Goal: Task Accomplishment & Management: Complete application form

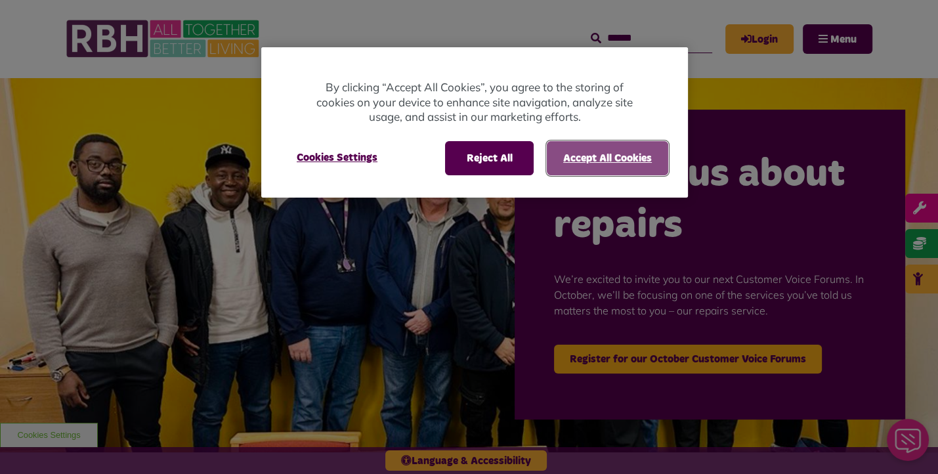
click at [593, 160] on button "Accept All Cookies" at bounding box center [607, 158] width 121 height 34
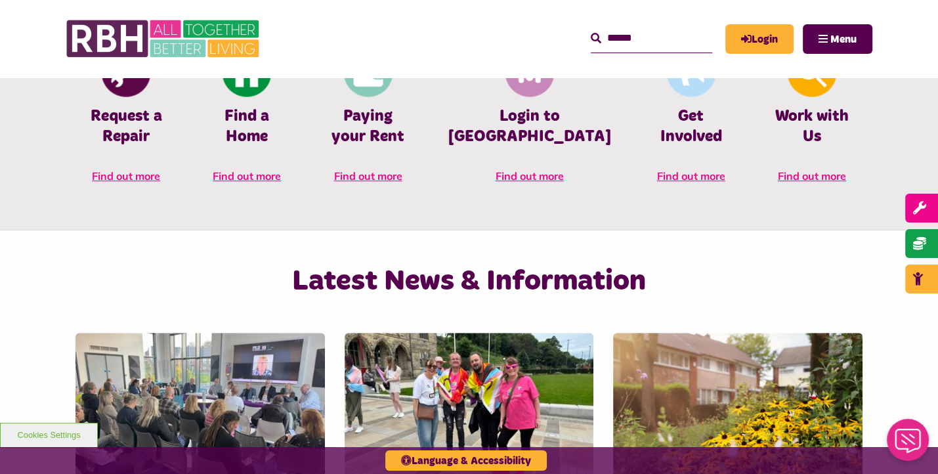
scroll to position [654, 0]
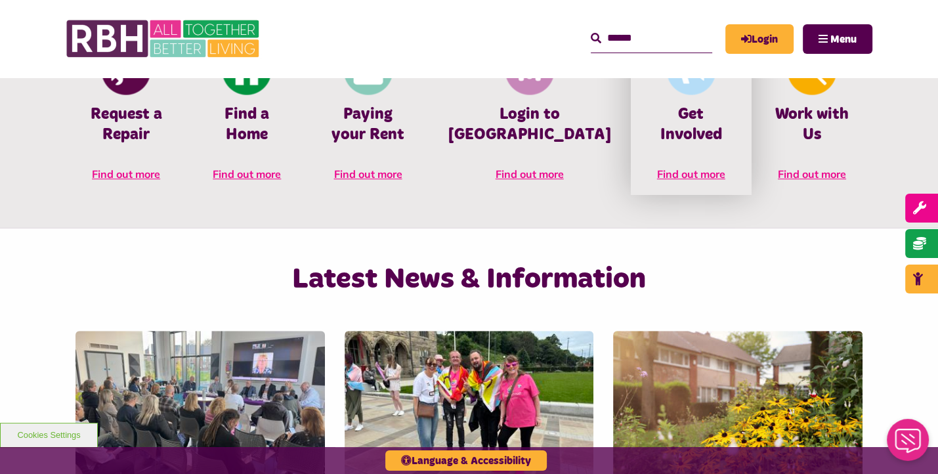
click at [654, 122] on h4 "Get Involved" at bounding box center [690, 124] width 81 height 41
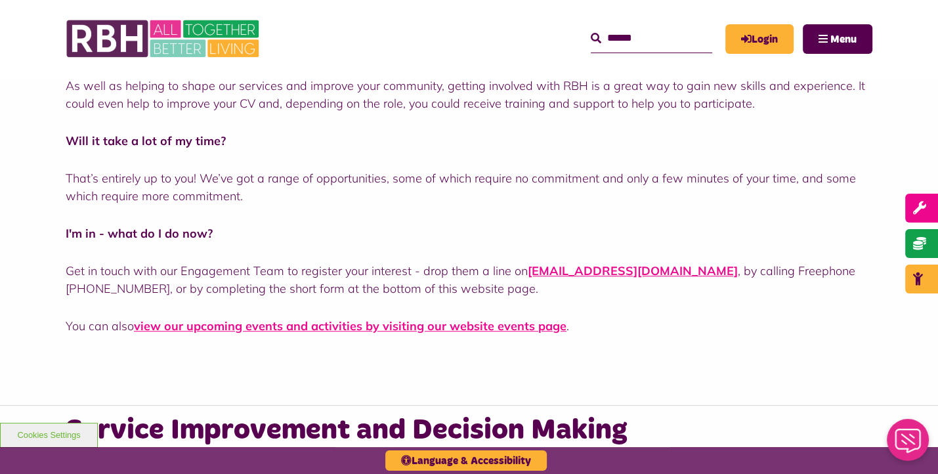
scroll to position [599, 0]
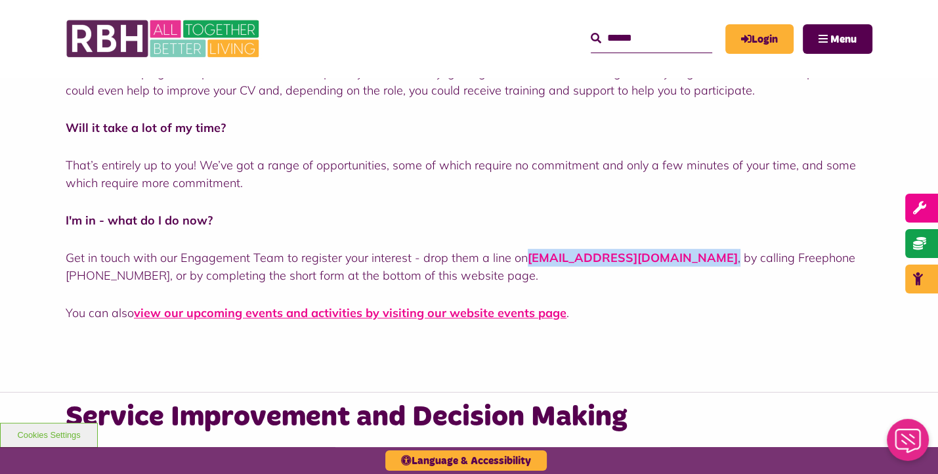
drag, startPoint x: 667, startPoint y: 260, endPoint x: 526, endPoint y: 261, distance: 141.1
click at [526, 261] on p "Get in touch with our Engagement Team to register your interest - drop them a l…" at bounding box center [469, 266] width 807 height 35
copy p "engagement@rbh.org.uk ,"
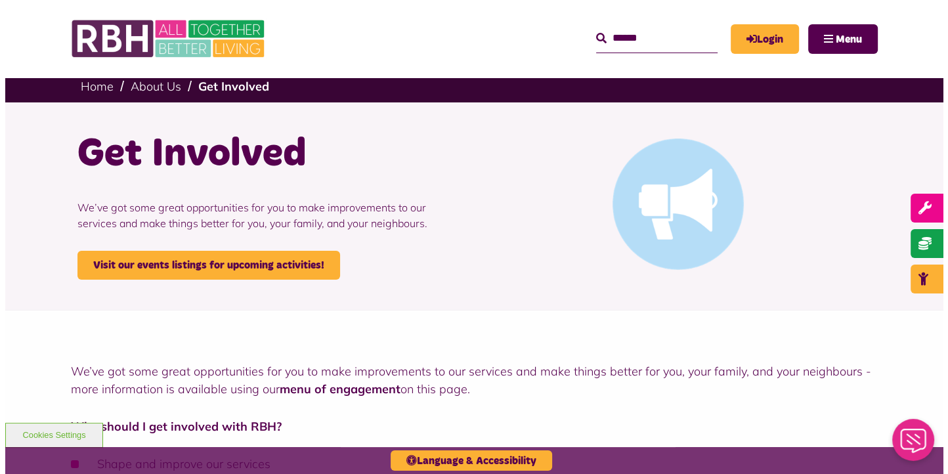
scroll to position [0, 0]
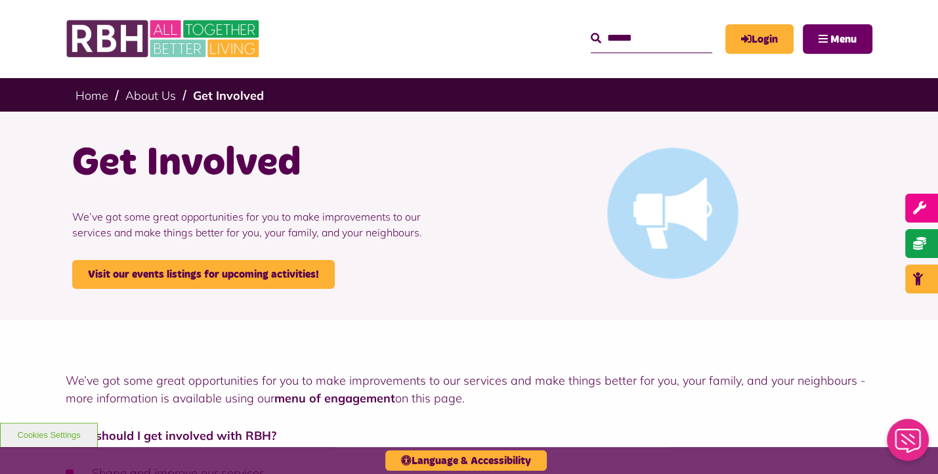
click at [855, 34] on span "Menu" at bounding box center [843, 39] width 26 height 11
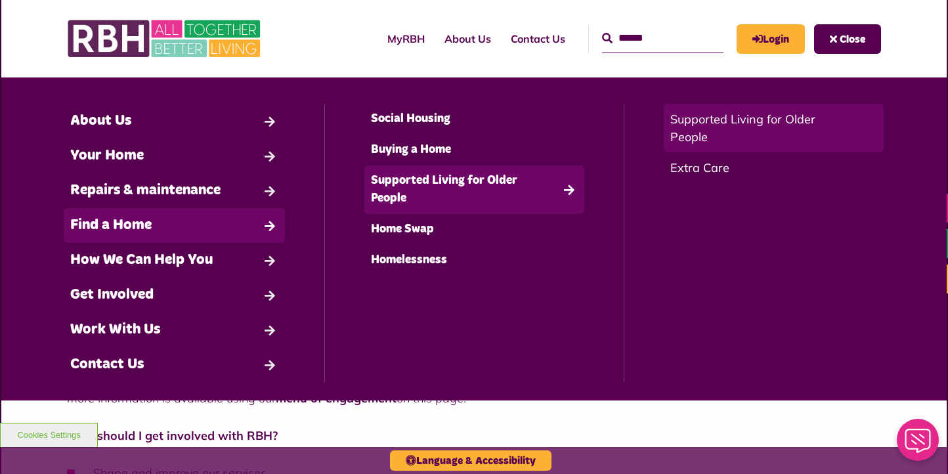
click at [668, 141] on link "Supported Living for Older People" at bounding box center [774, 128] width 220 height 49
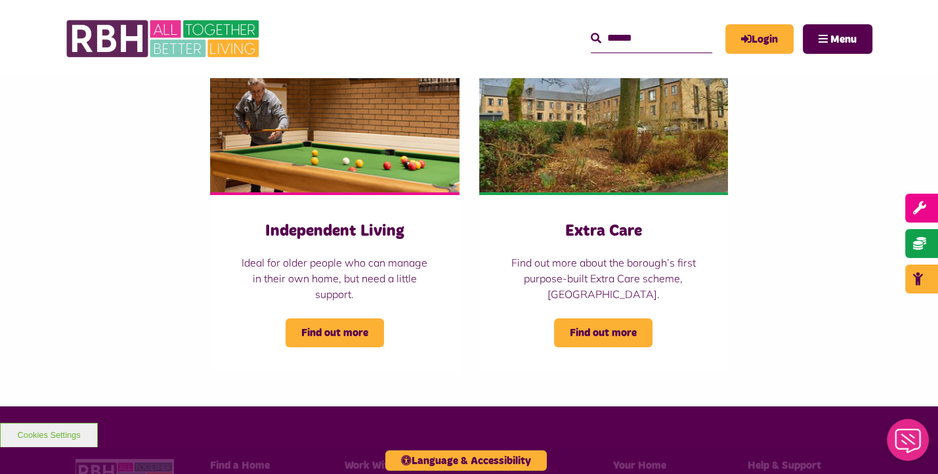
scroll to position [236, 0]
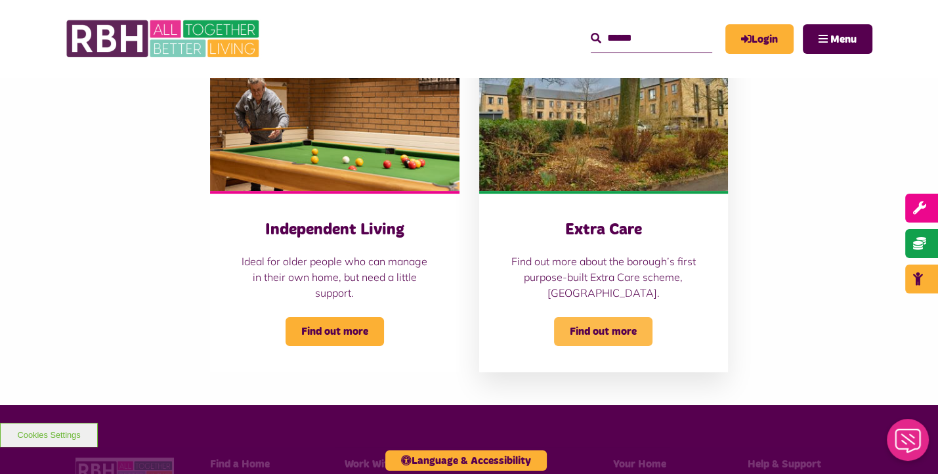
click at [617, 330] on span "Find out more" at bounding box center [603, 331] width 98 height 29
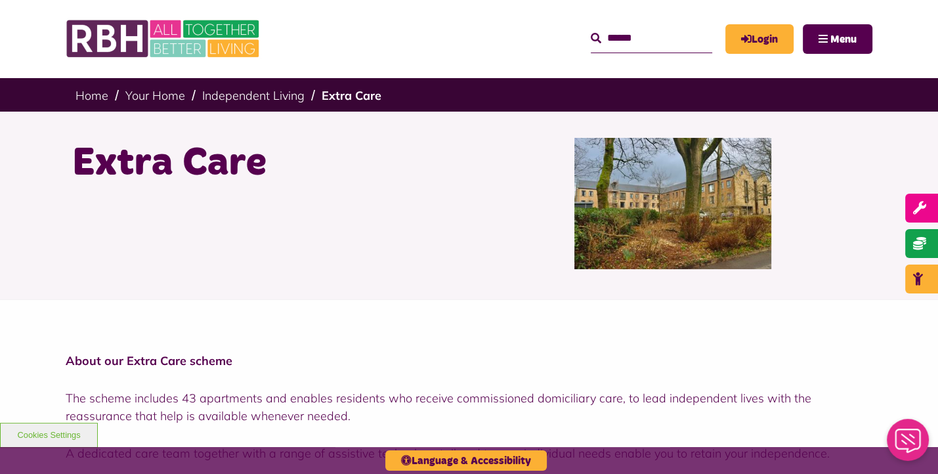
click at [0, 0] on link "Contact Us" at bounding box center [0, 0] width 0 height 0
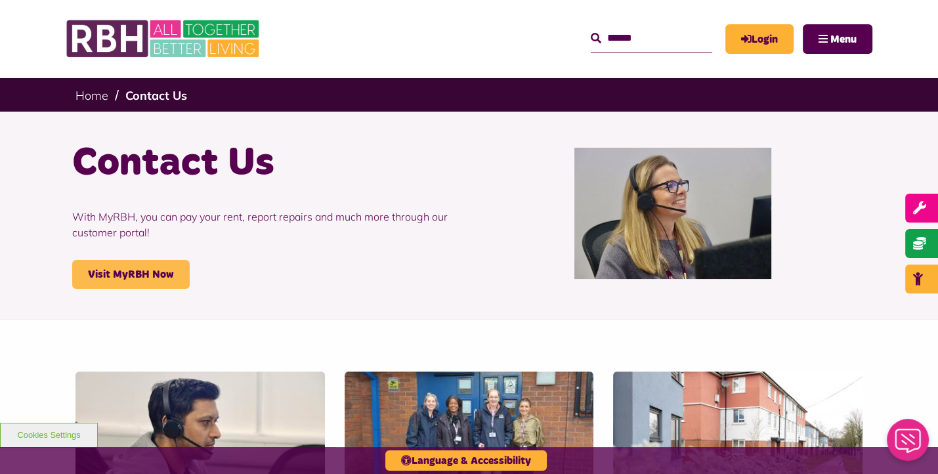
click at [165, 271] on link "Visit MyRBH Now" at bounding box center [130, 274] width 117 height 29
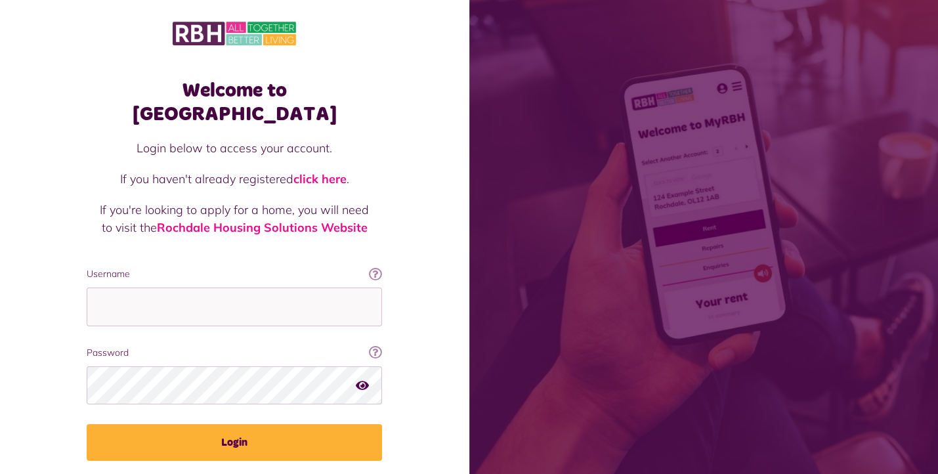
scroll to position [30, 0]
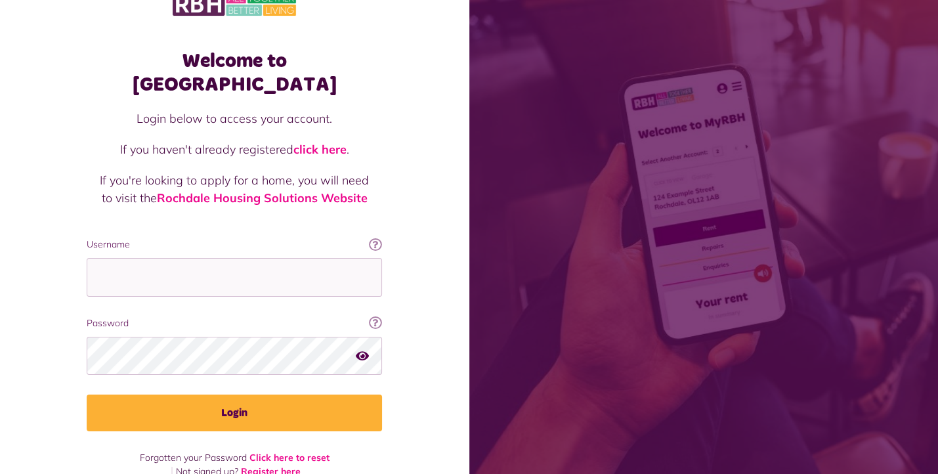
click at [272, 465] on link "Register here" at bounding box center [271, 471] width 60 height 12
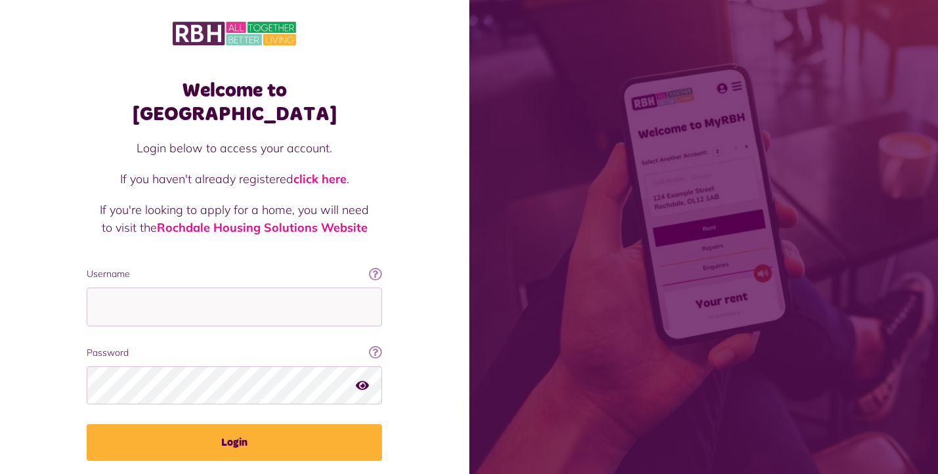
scroll to position [30, 0]
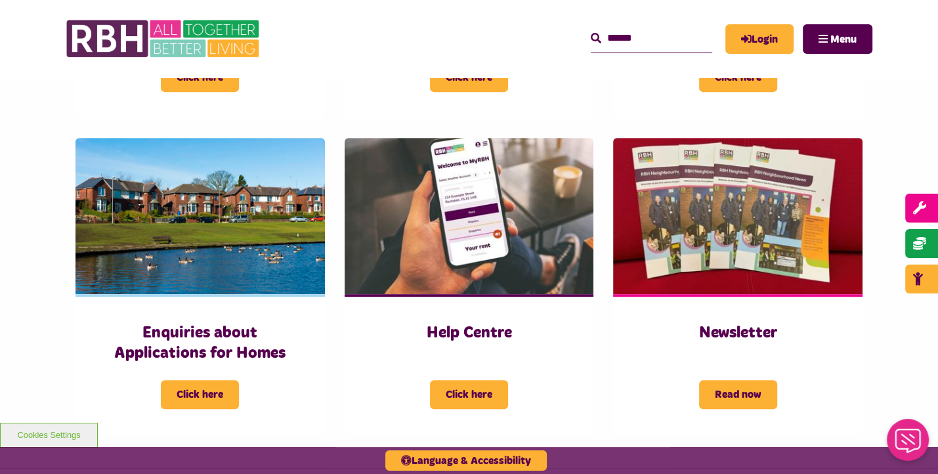
scroll to position [531, 0]
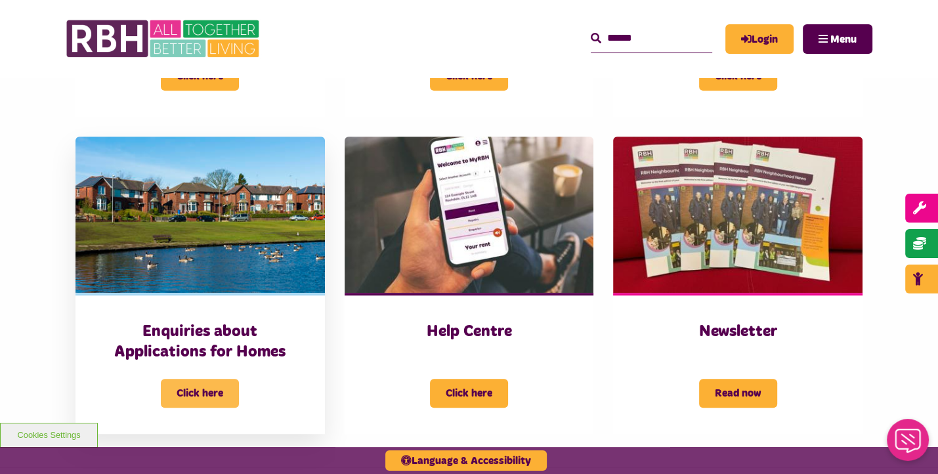
click at [210, 403] on span "Click here" at bounding box center [200, 393] width 78 height 29
